Goal: Information Seeking & Learning: Learn about a topic

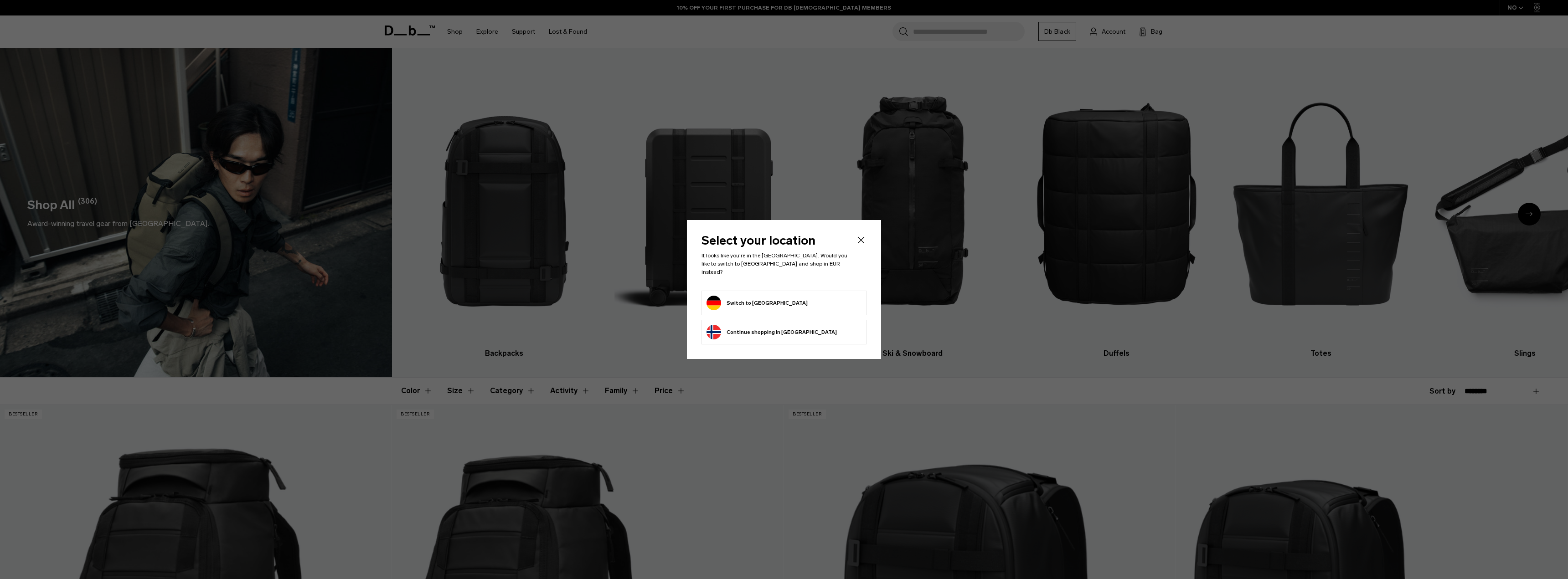
click at [772, 308] on li "Switch to Germany" at bounding box center [783, 303] width 165 height 24
click at [761, 297] on button "Switch to Germany" at bounding box center [757, 303] width 101 height 15
click at [777, 296] on form "Switch to Germany" at bounding box center [784, 303] width 155 height 15
click at [736, 298] on button "Switch to Germany" at bounding box center [757, 303] width 101 height 15
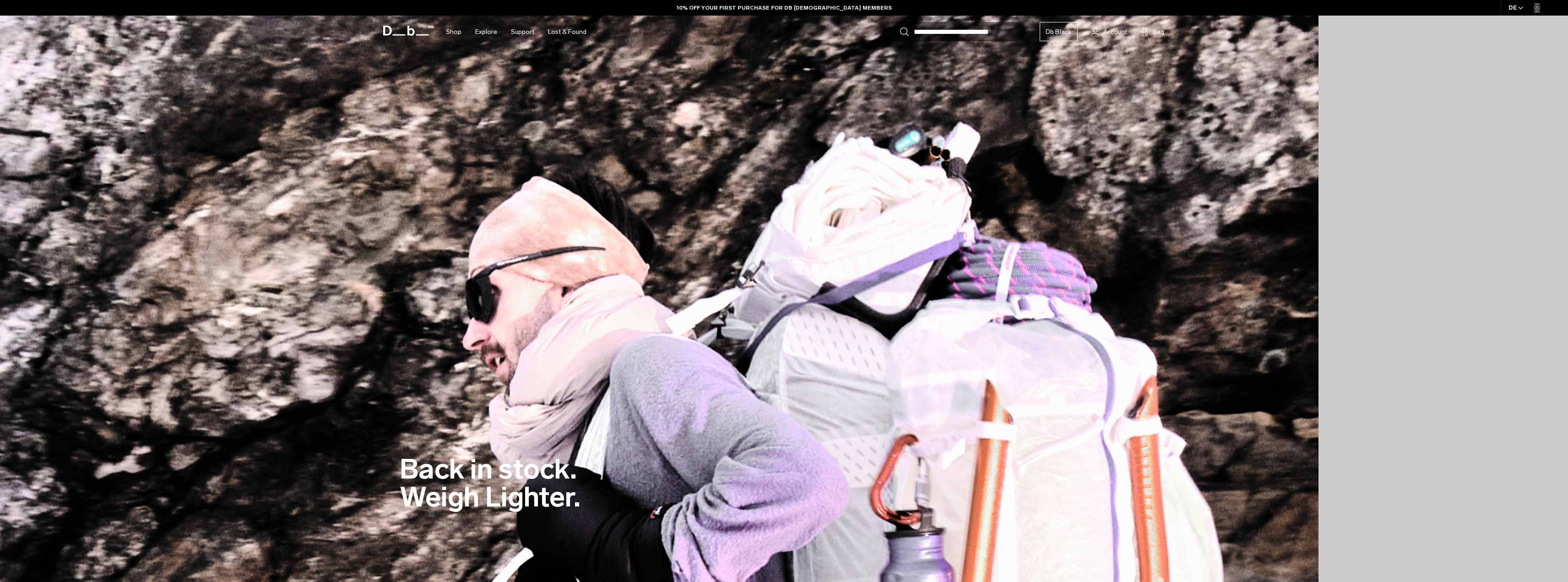
click at [606, 420] on img at bounding box center [659, 485] width 1319 height 971
click at [477, 476] on h2 "Back in stock. Weigh Lighter." at bounding box center [490, 482] width 181 height 56
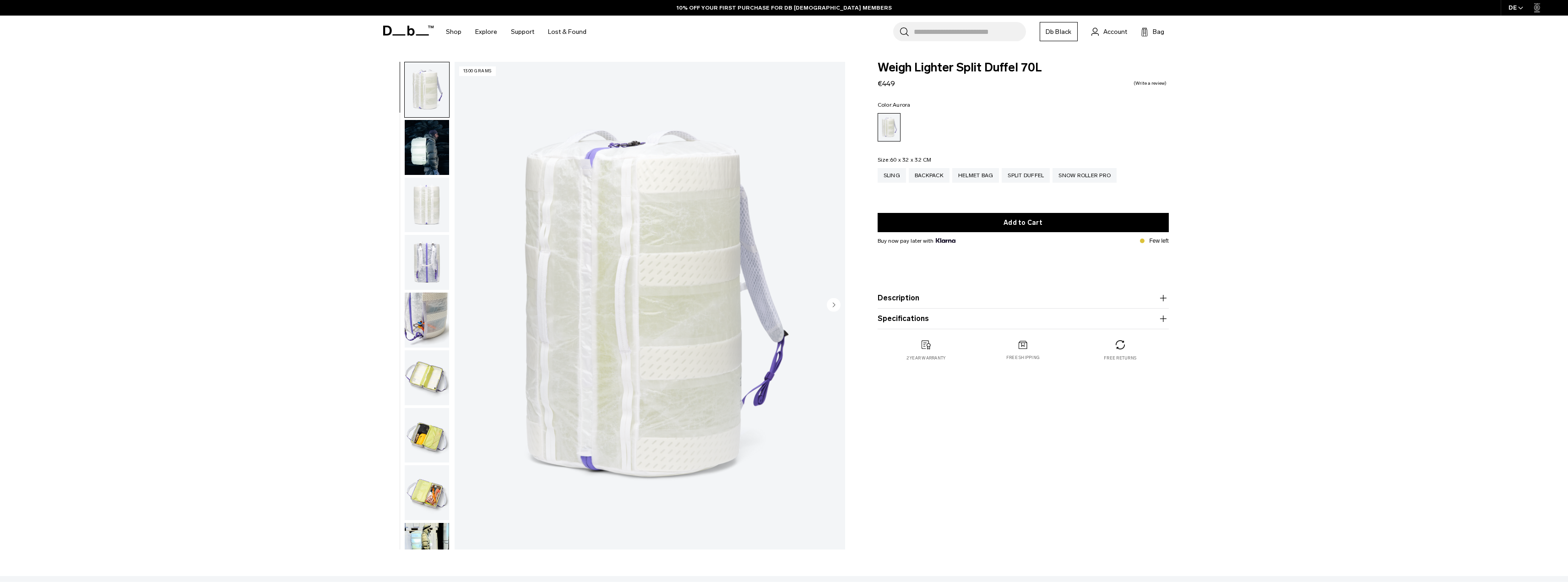
click at [431, 198] on img "button" at bounding box center [427, 205] width 45 height 55
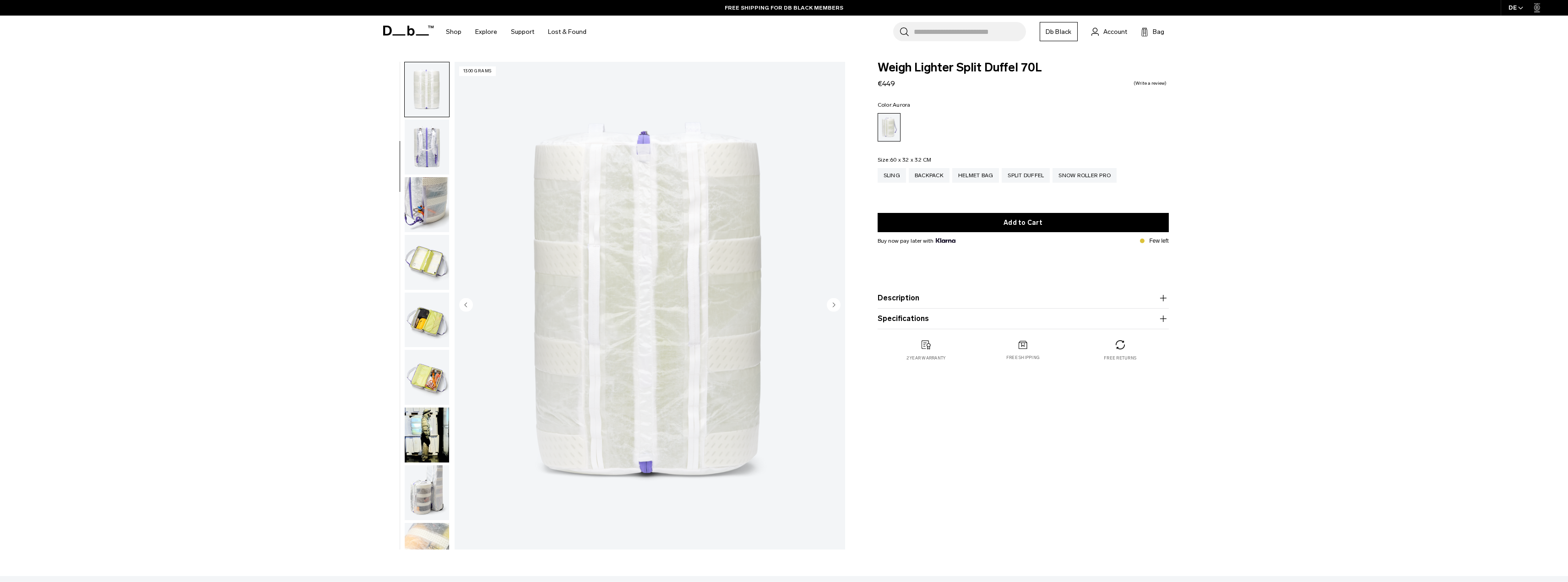
click at [431, 150] on img "button" at bounding box center [427, 147] width 45 height 55
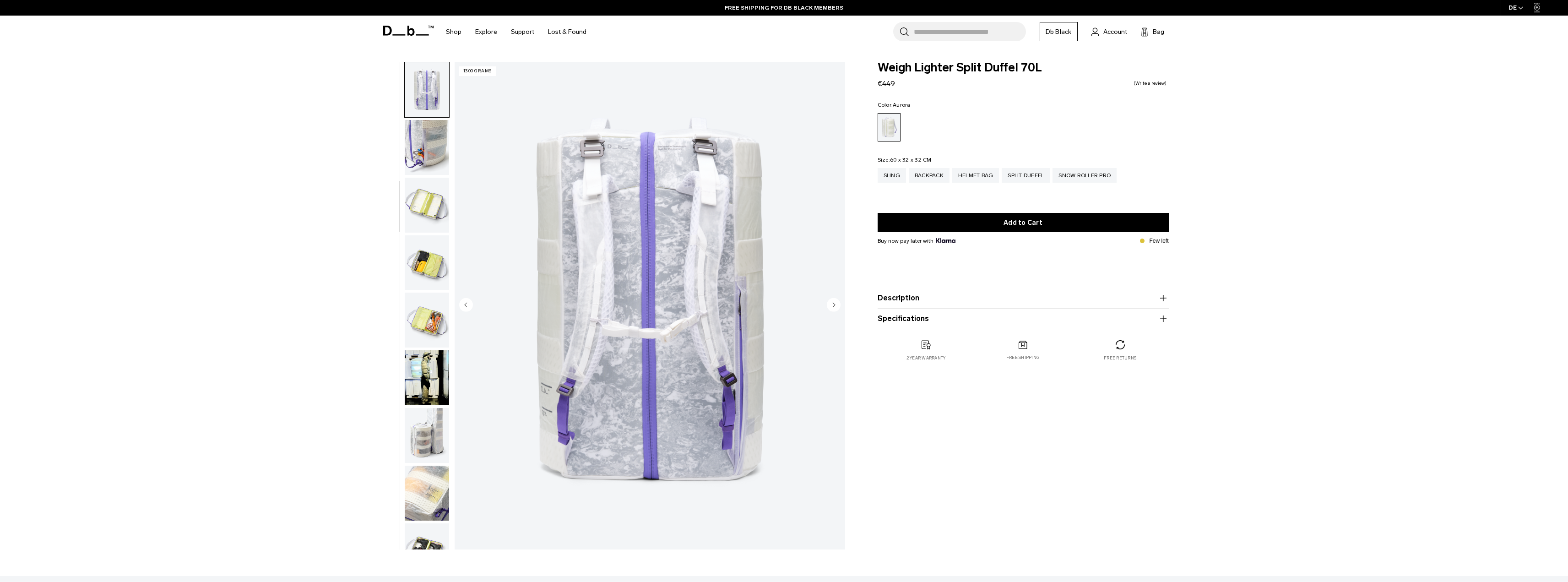
click at [424, 150] on img "button" at bounding box center [427, 147] width 45 height 55
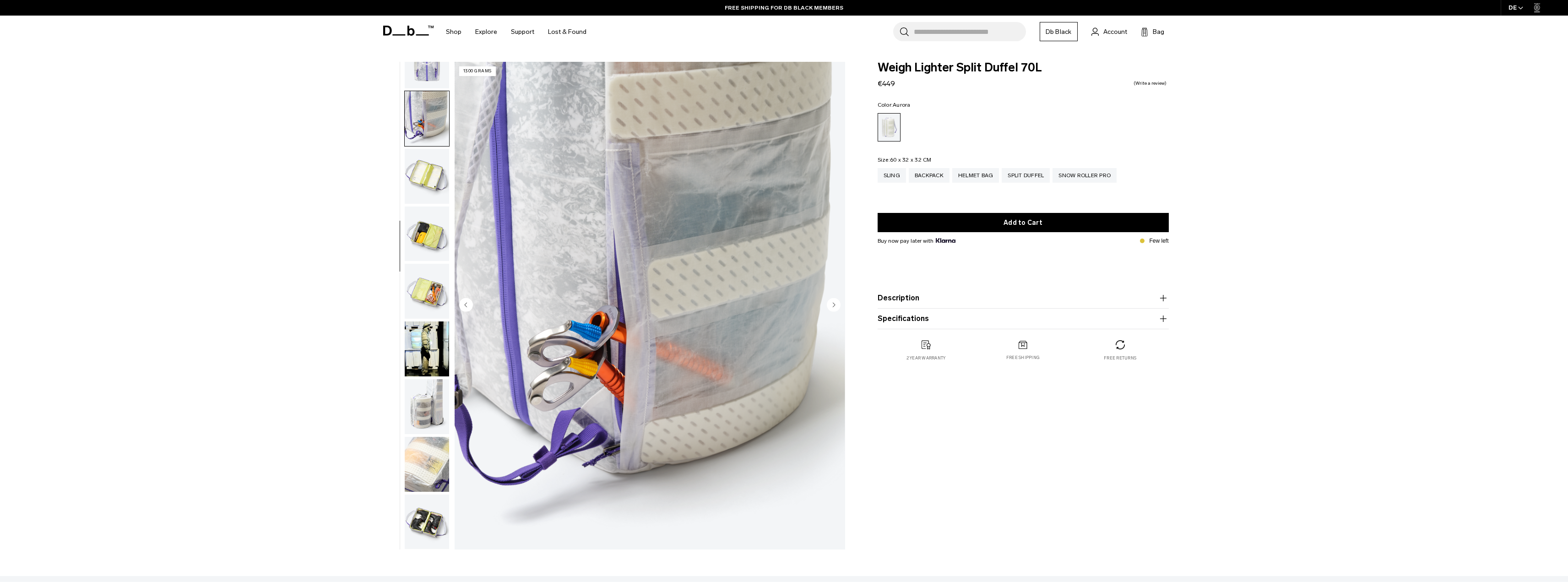
click at [424, 150] on img "button" at bounding box center [427, 176] width 45 height 55
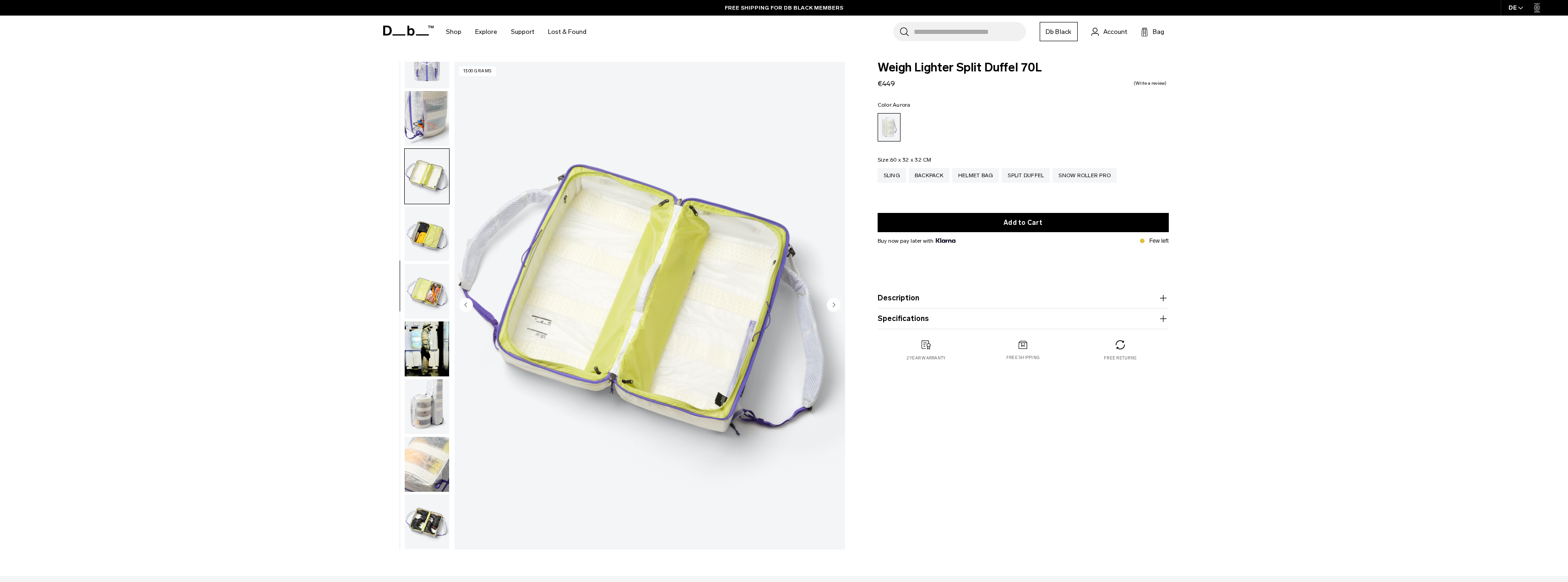
click at [418, 229] on img "button" at bounding box center [427, 234] width 45 height 55
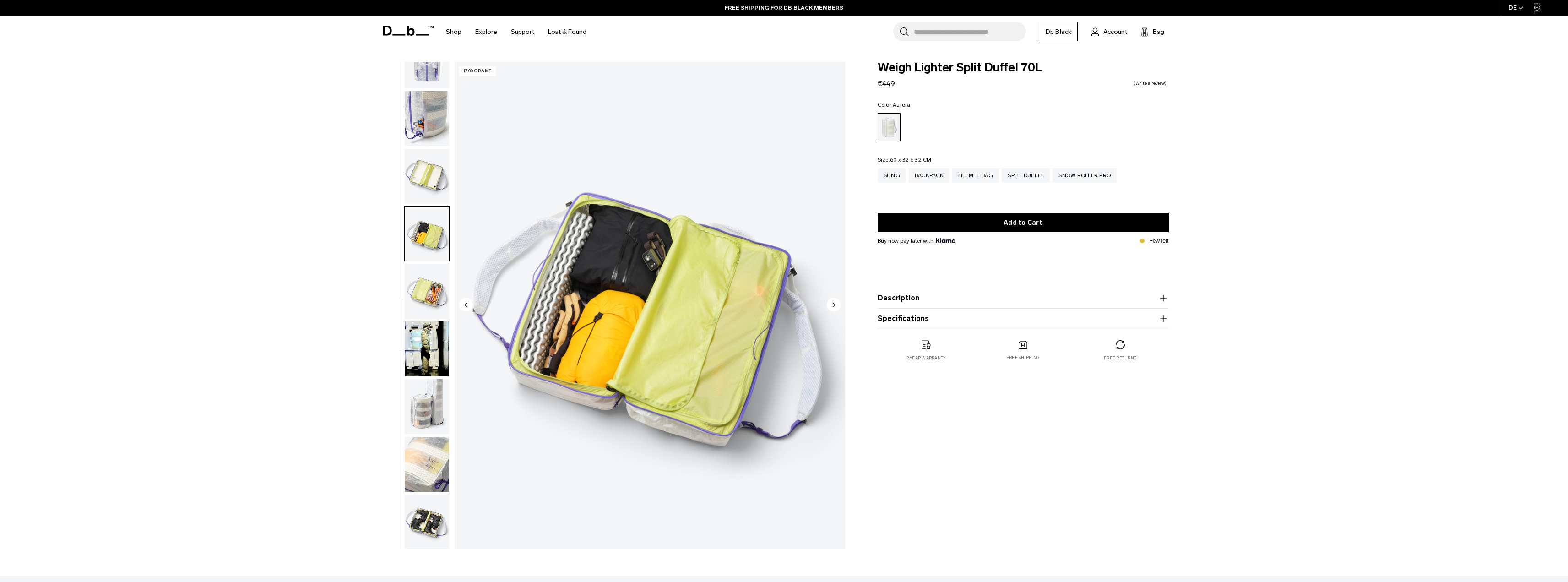
click at [418, 266] on img "button" at bounding box center [427, 291] width 45 height 55
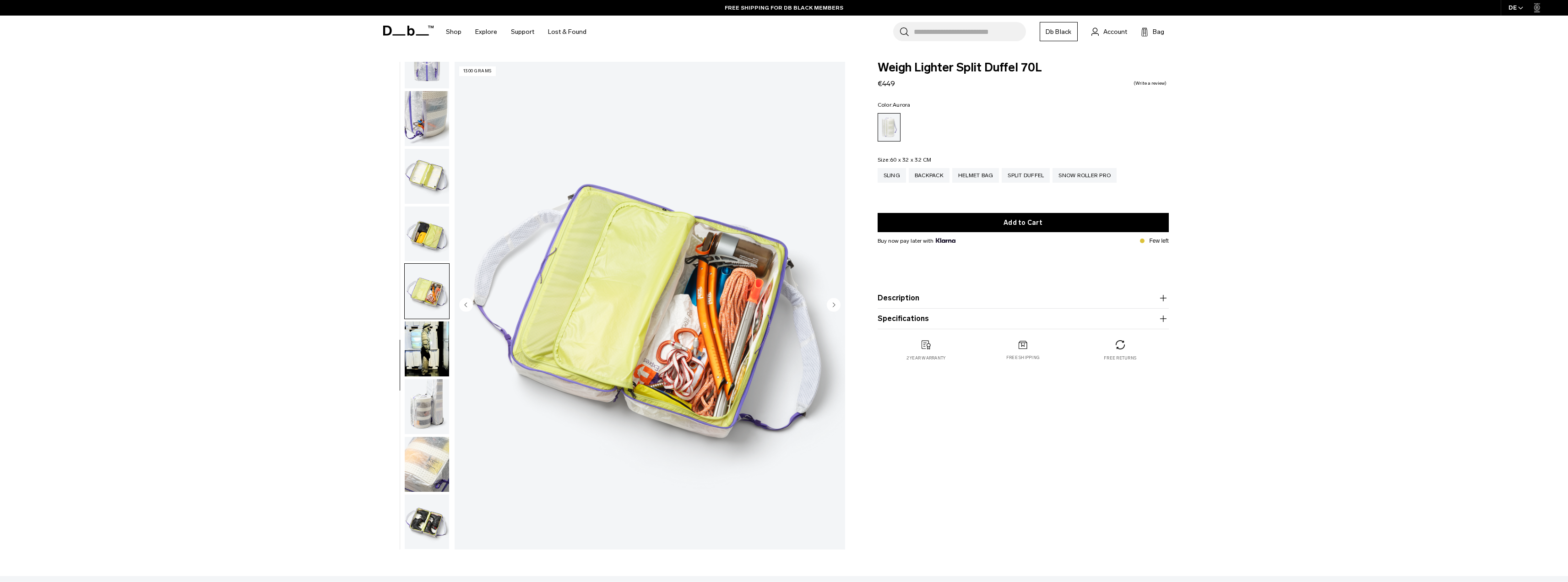
click at [421, 281] on img "button" at bounding box center [427, 291] width 45 height 55
click at [420, 331] on img "button" at bounding box center [427, 349] width 45 height 55
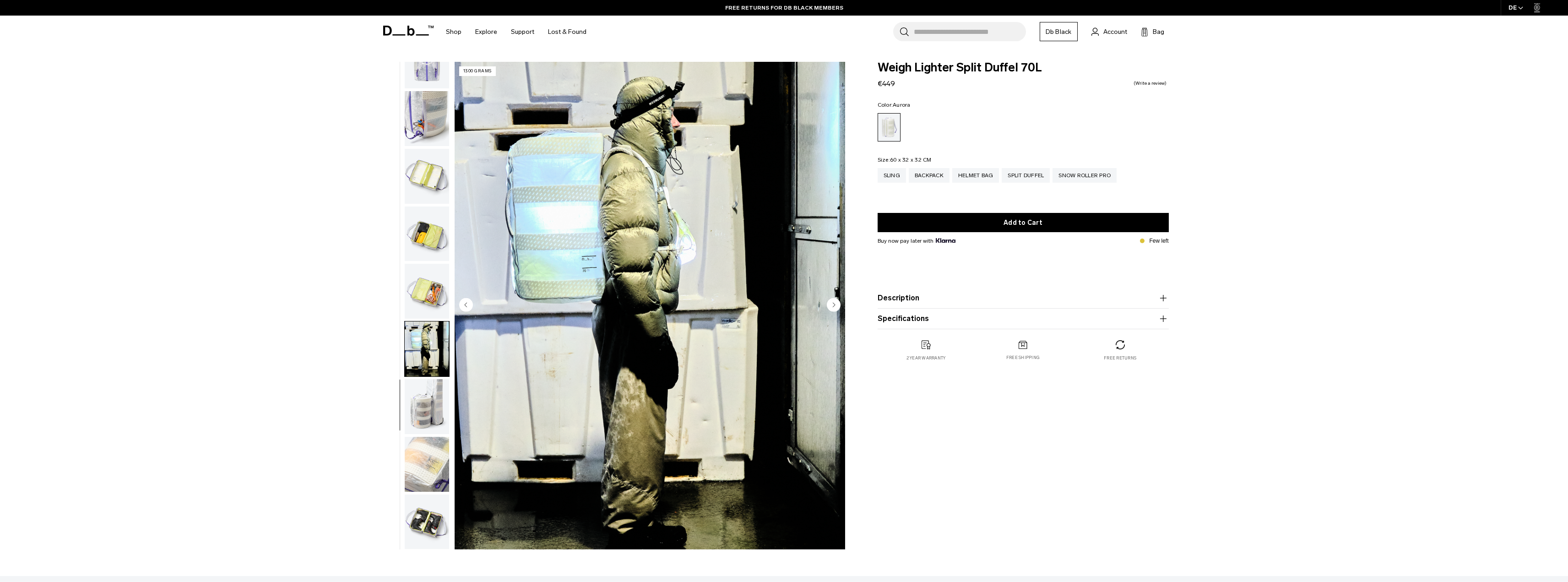
click at [416, 384] on img "button" at bounding box center [427, 407] width 45 height 55
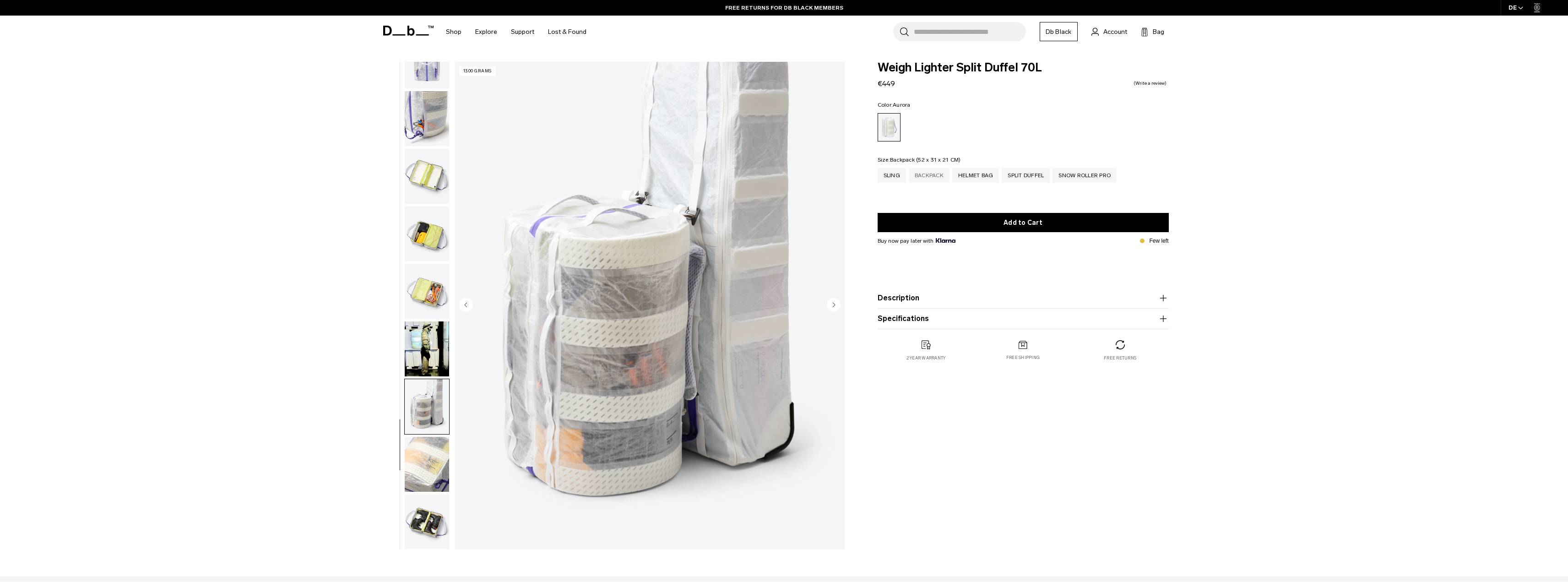
click at [924, 177] on div "Backpack" at bounding box center [929, 175] width 41 height 15
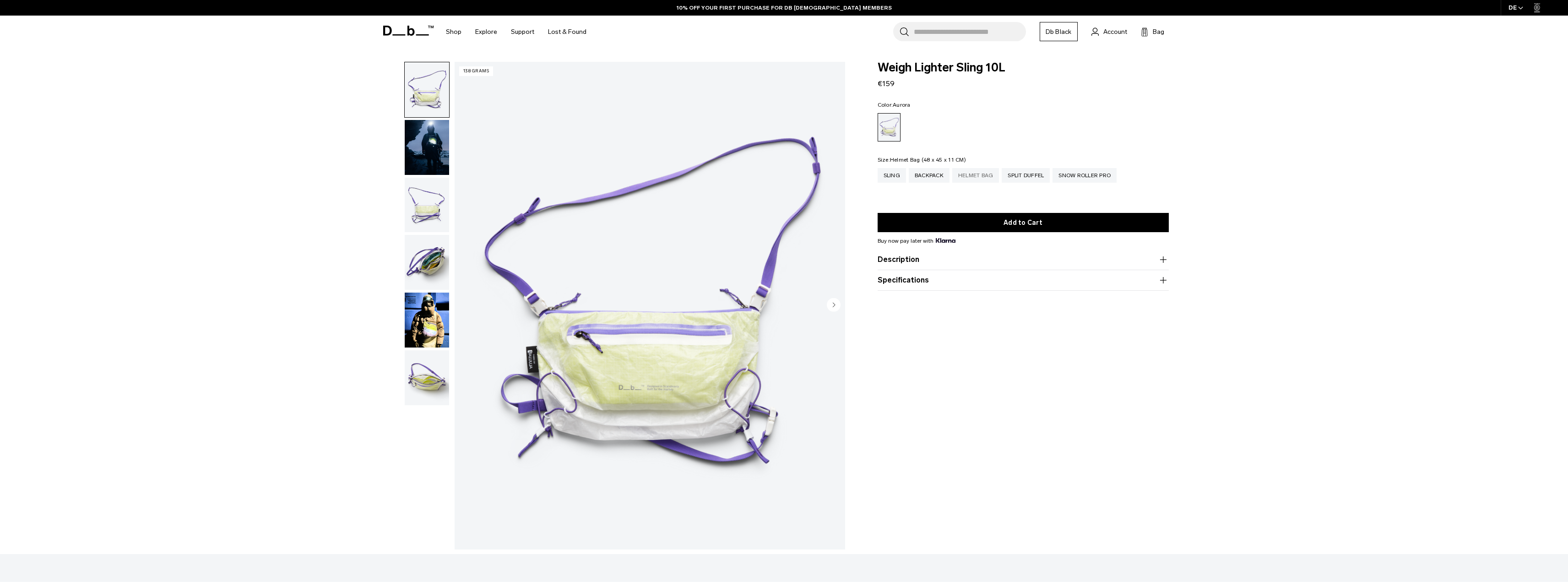
click at [983, 176] on div "Helmet Bag" at bounding box center [976, 175] width 47 height 15
